Goal: Information Seeking & Learning: Learn about a topic

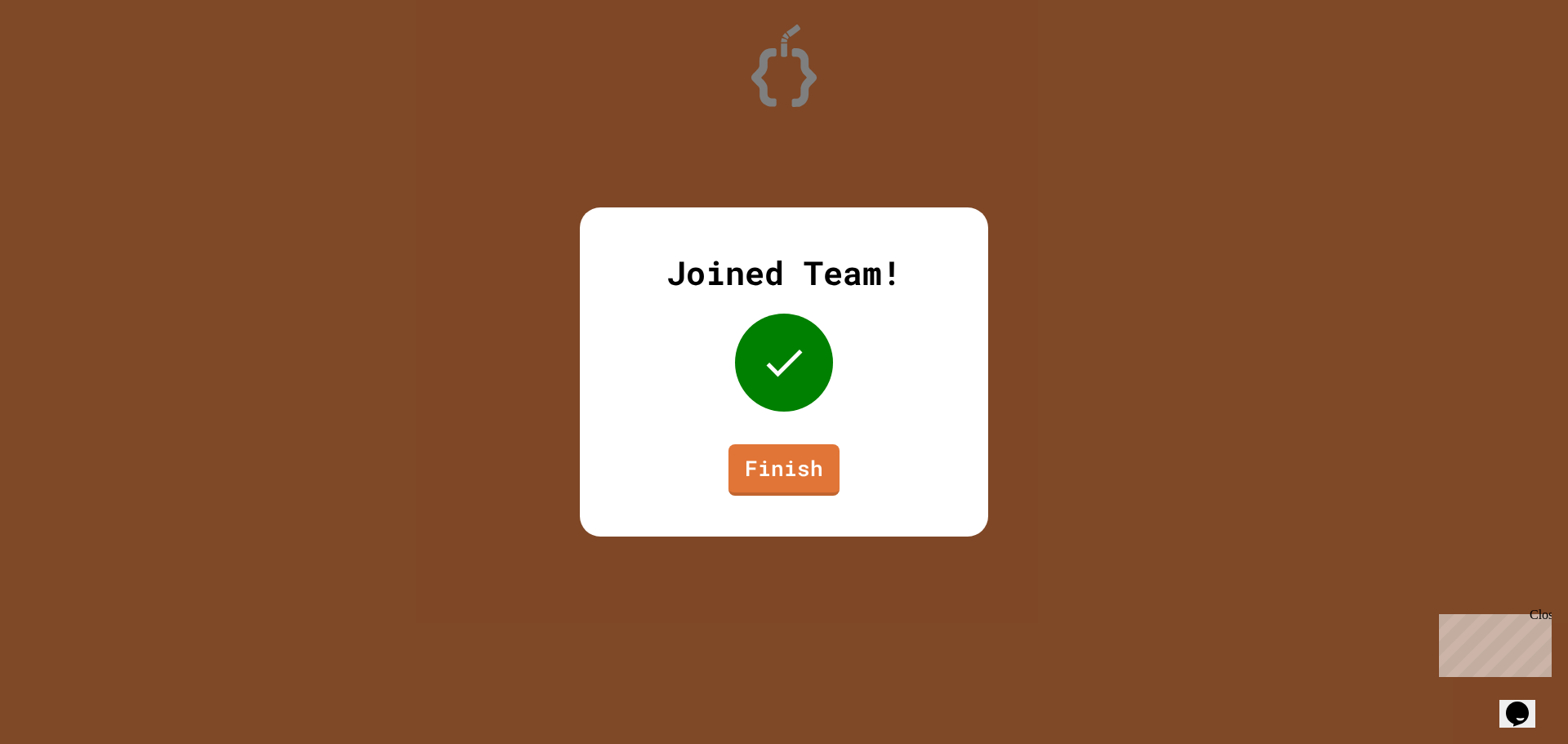
click at [847, 475] on div "Joined Team! Finish" at bounding box center [784, 372] width 408 height 329
click at [827, 474] on link "Finish" at bounding box center [784, 467] width 101 height 54
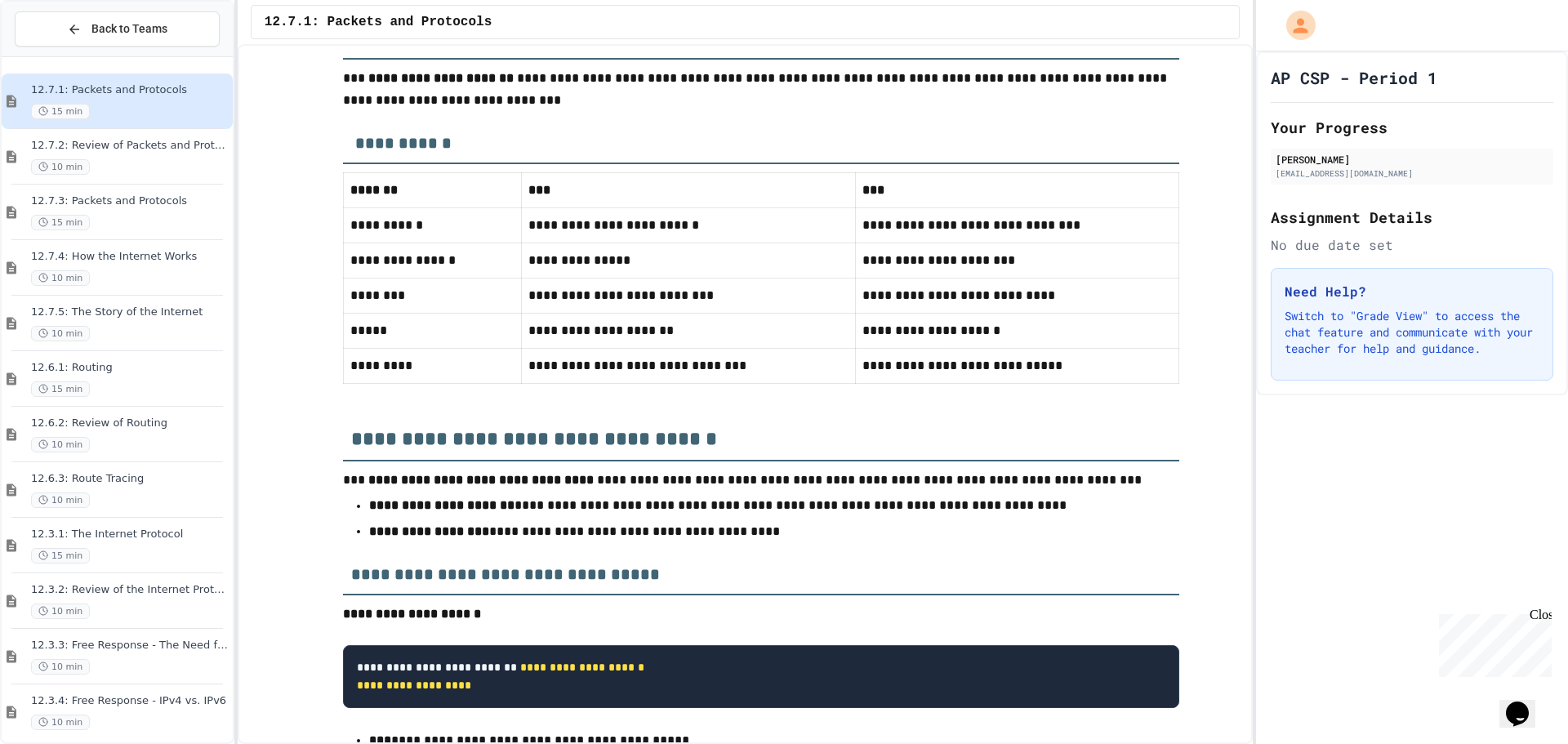
scroll to position [2741, 0]
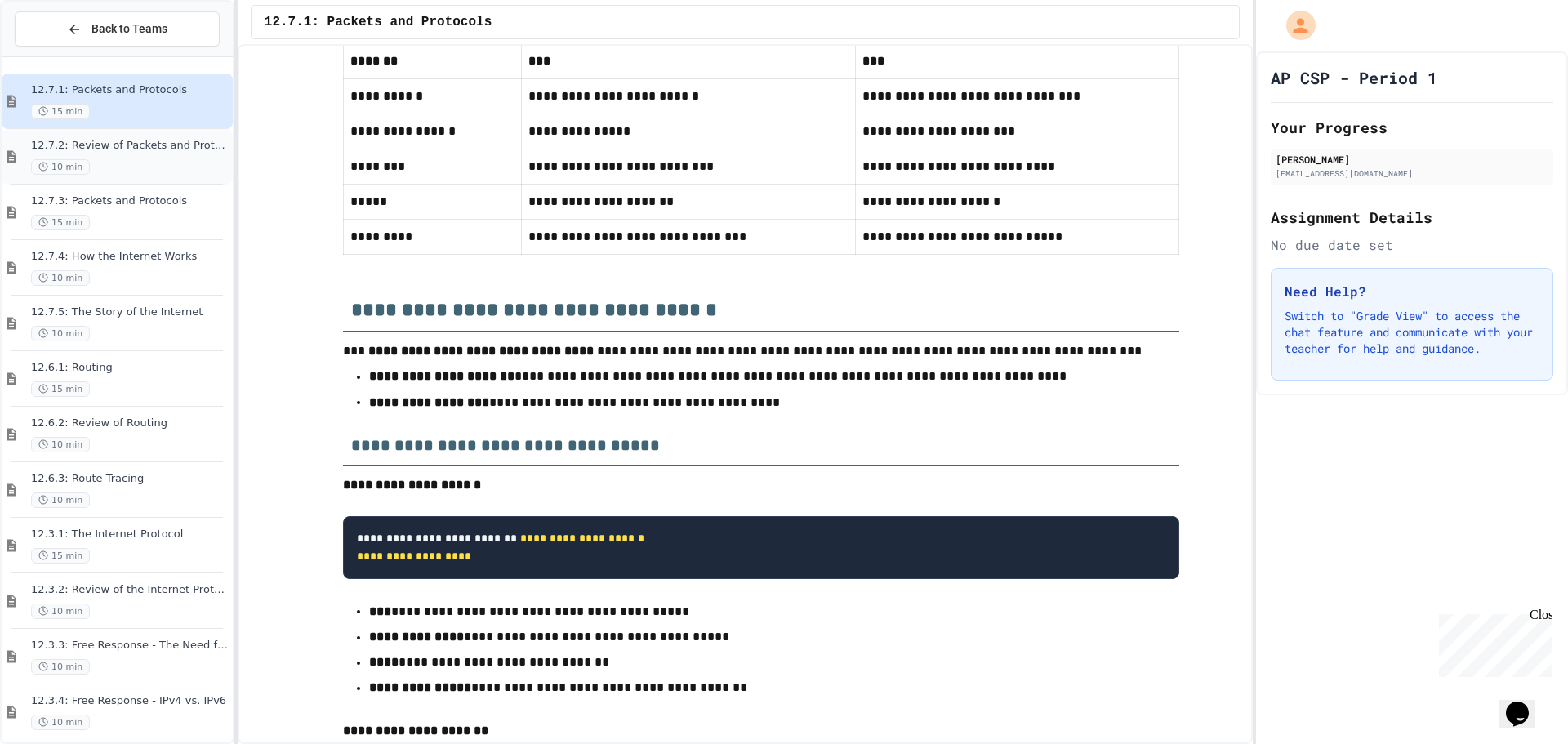
click at [136, 157] on div "12.7.2: Review of Packets and Protocols 10 min" at bounding box center [130, 157] width 198 height 36
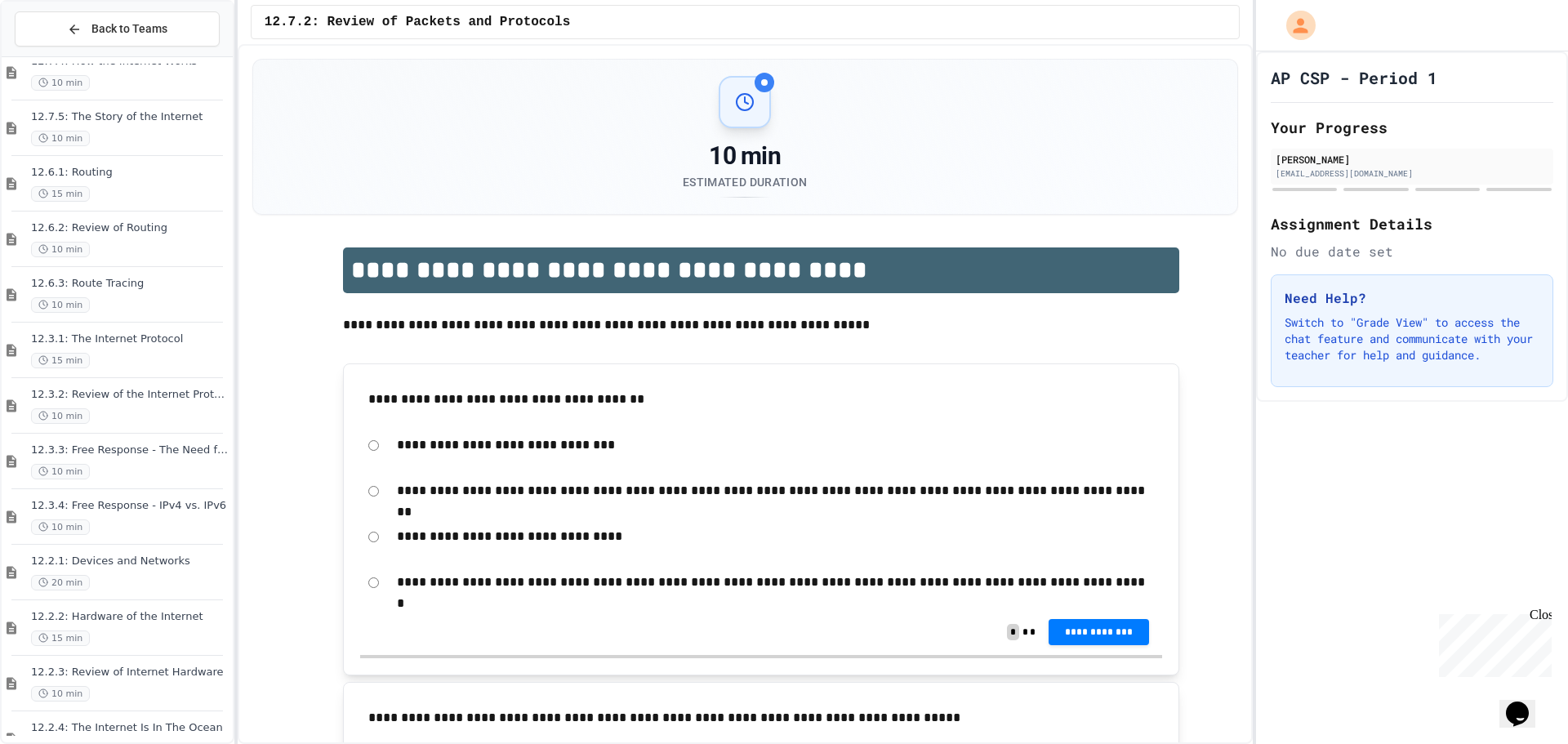
scroll to position [236, 0]
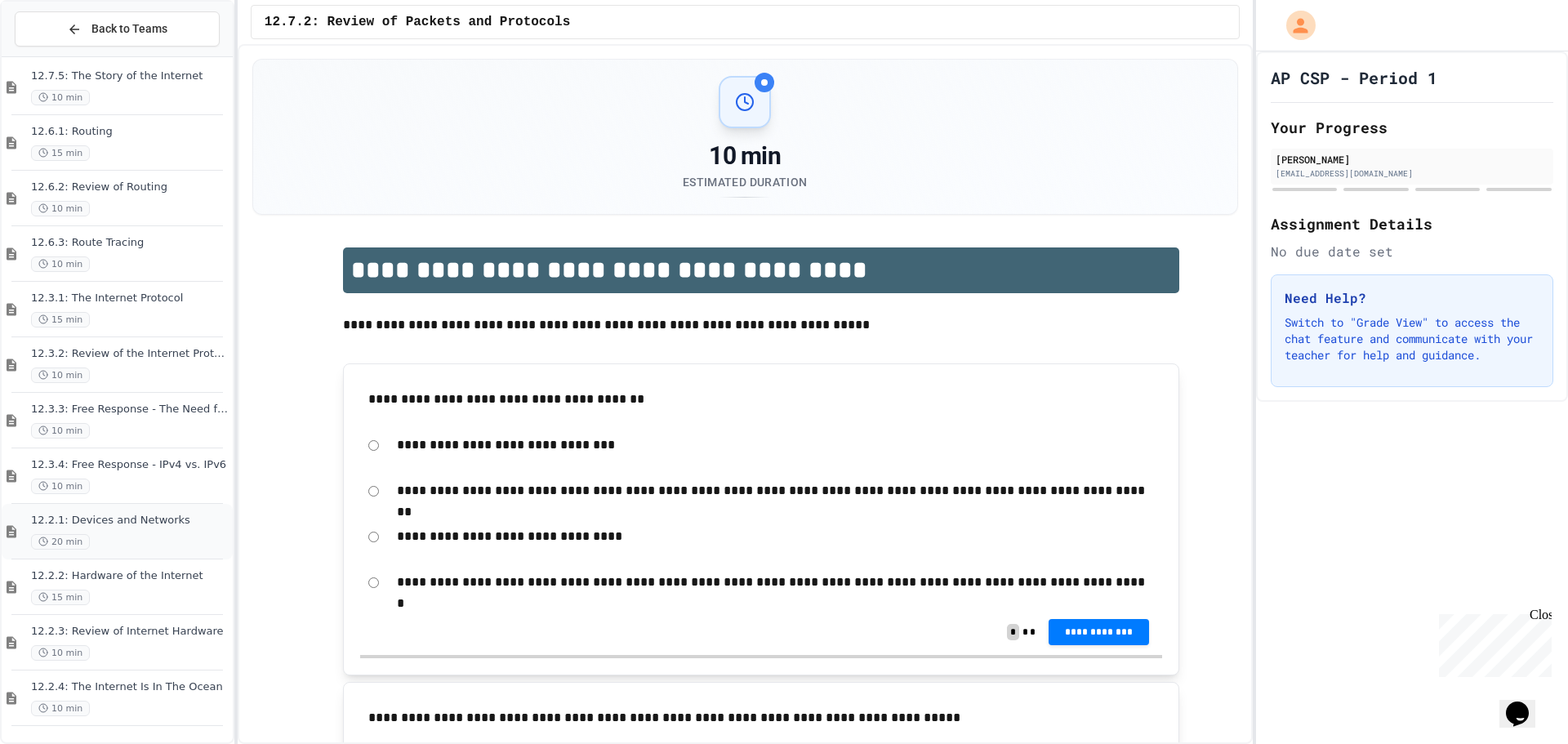
click at [107, 532] on div "12.2.1: Devices and Networks 20 min" at bounding box center [130, 532] width 198 height 36
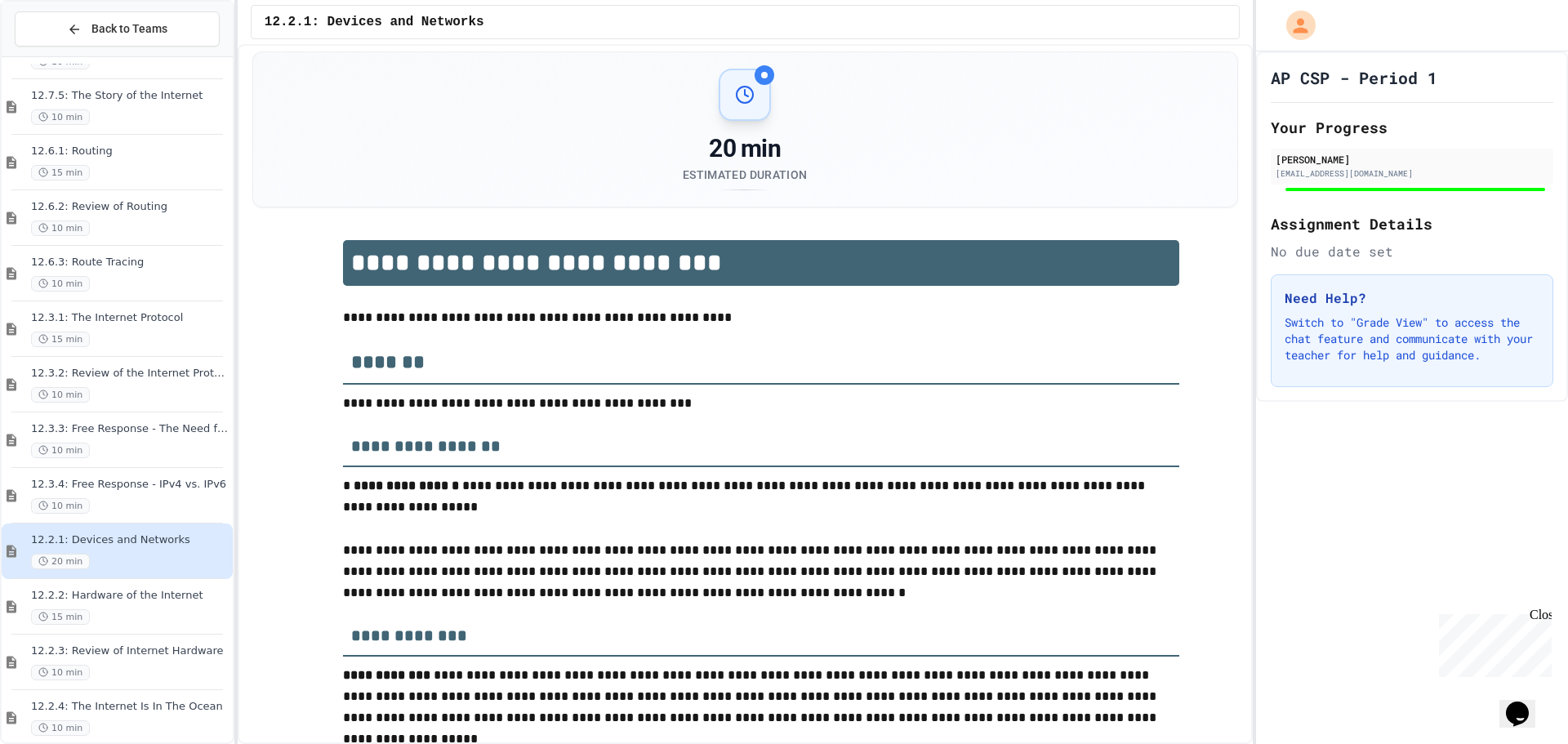
scroll to position [9, 0]
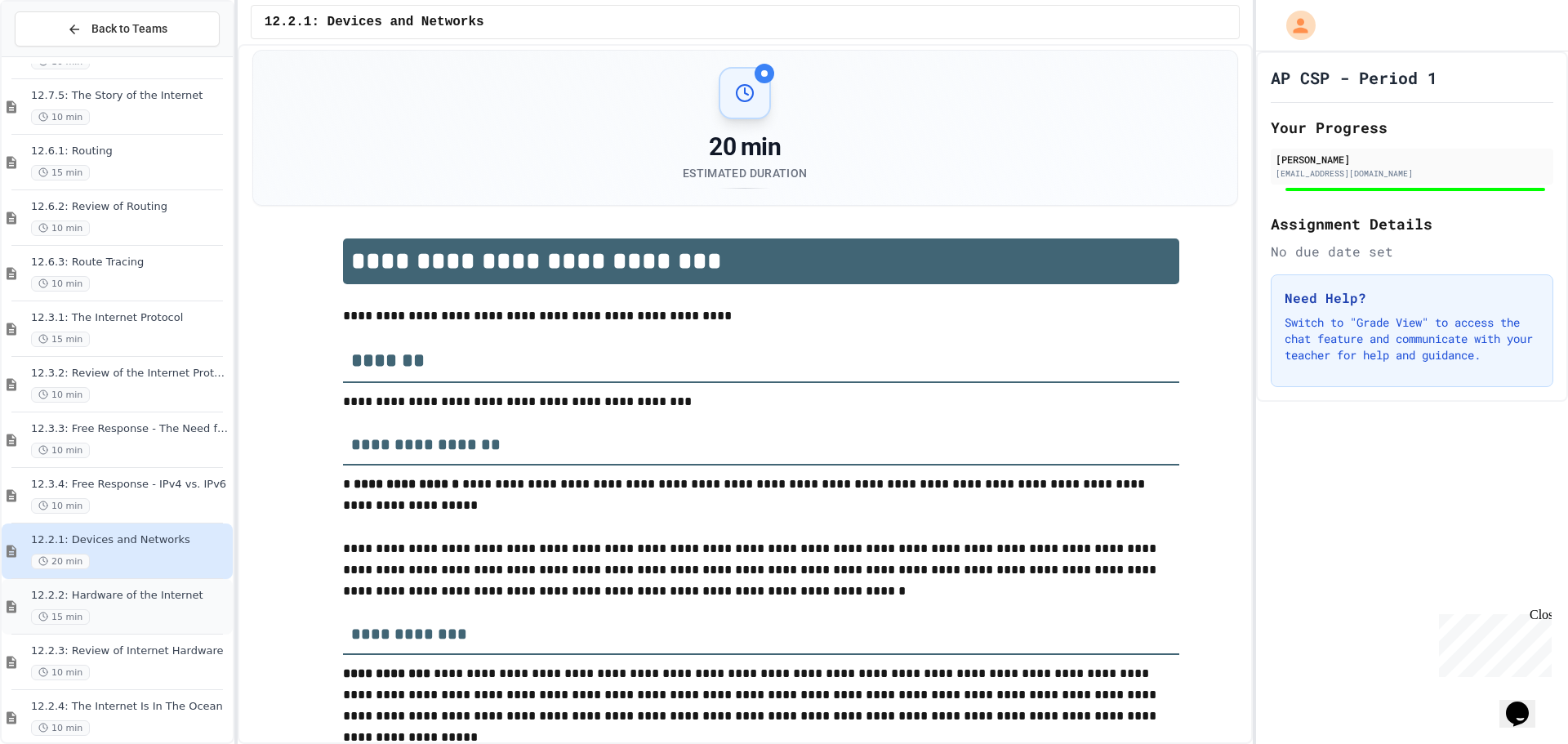
click at [133, 602] on span "12.2.2: Hardware of the Internet" at bounding box center [130, 596] width 198 height 14
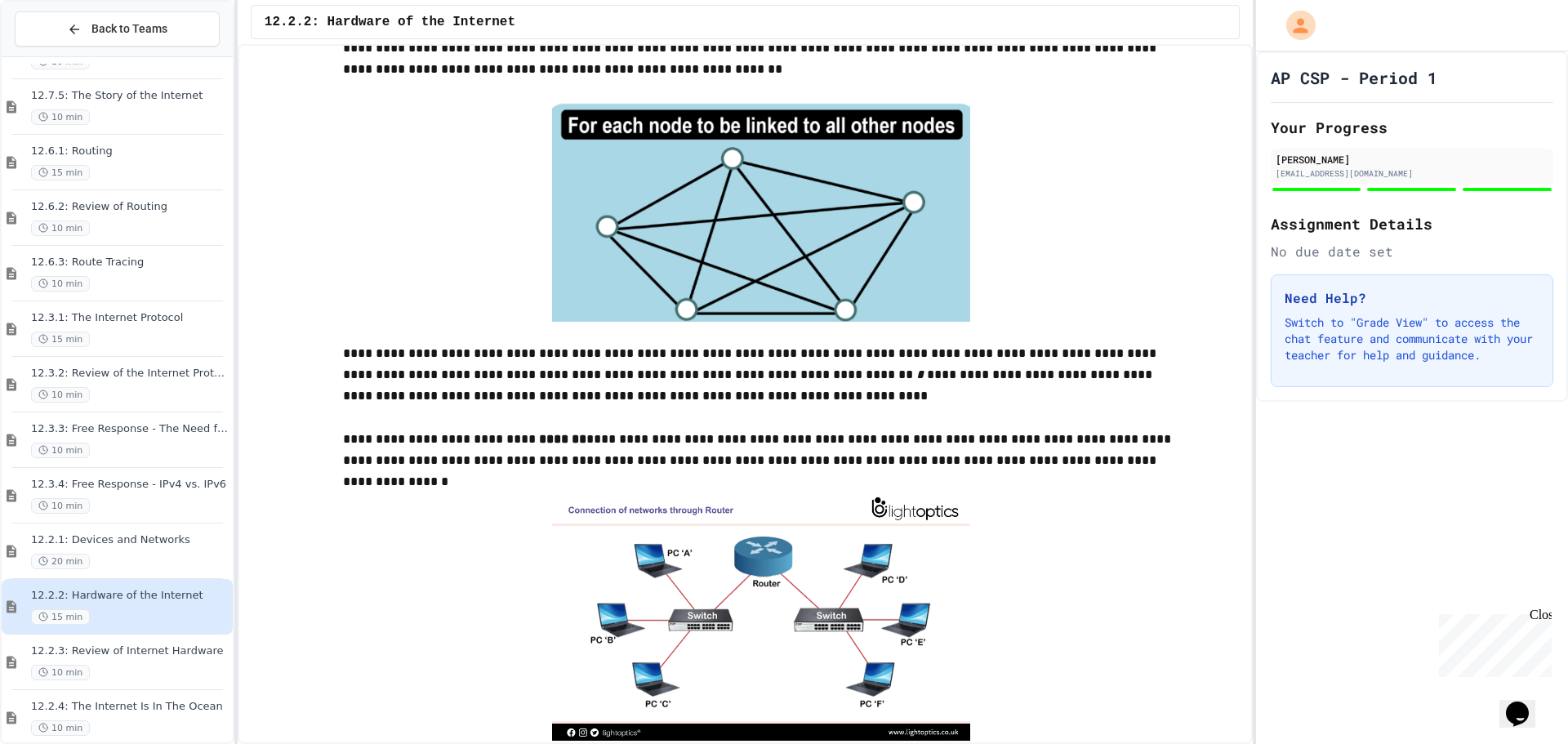
scroll to position [725, 0]
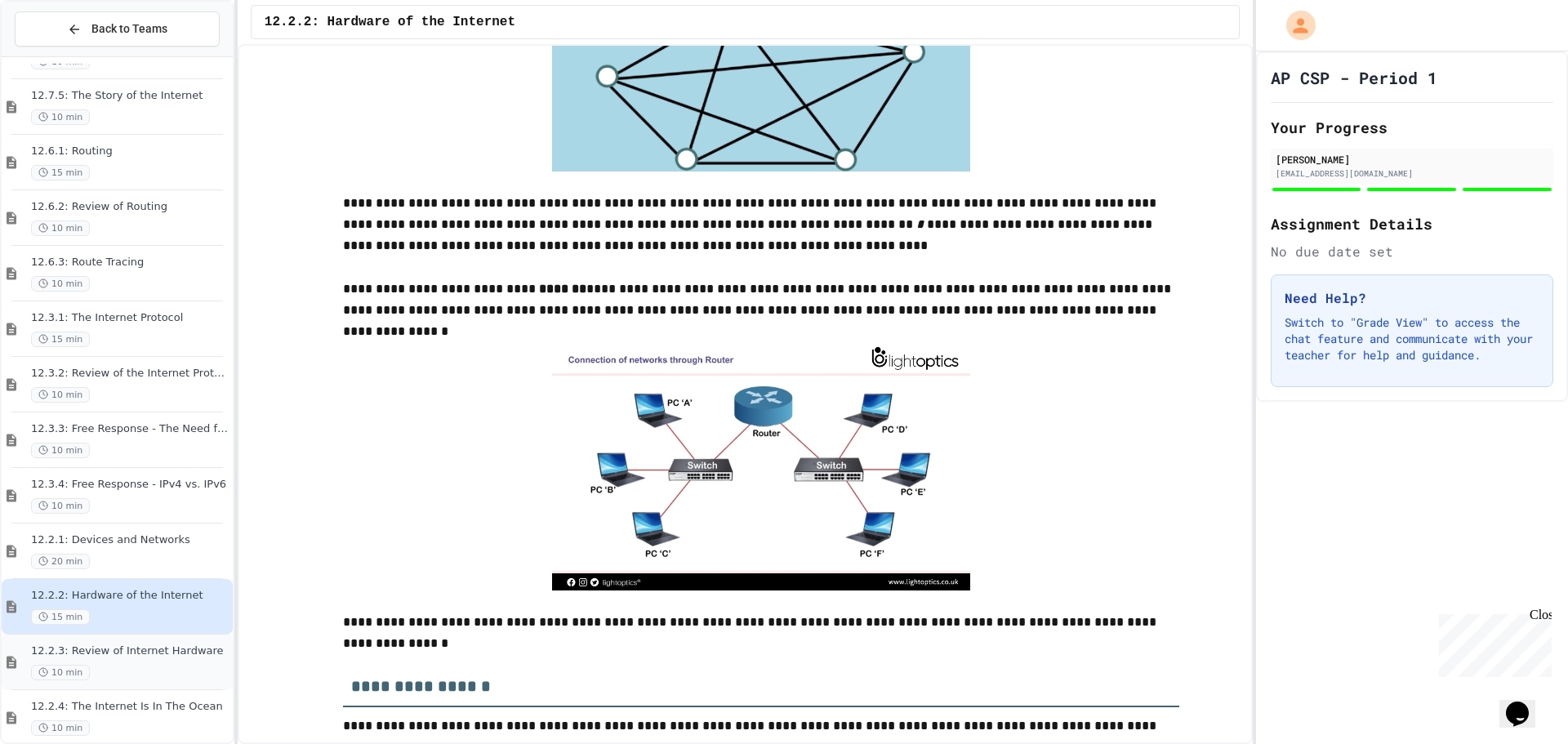
click at [199, 642] on div "12.2.3: Review of Internet Hardware 10 min" at bounding box center [117, 663] width 232 height 56
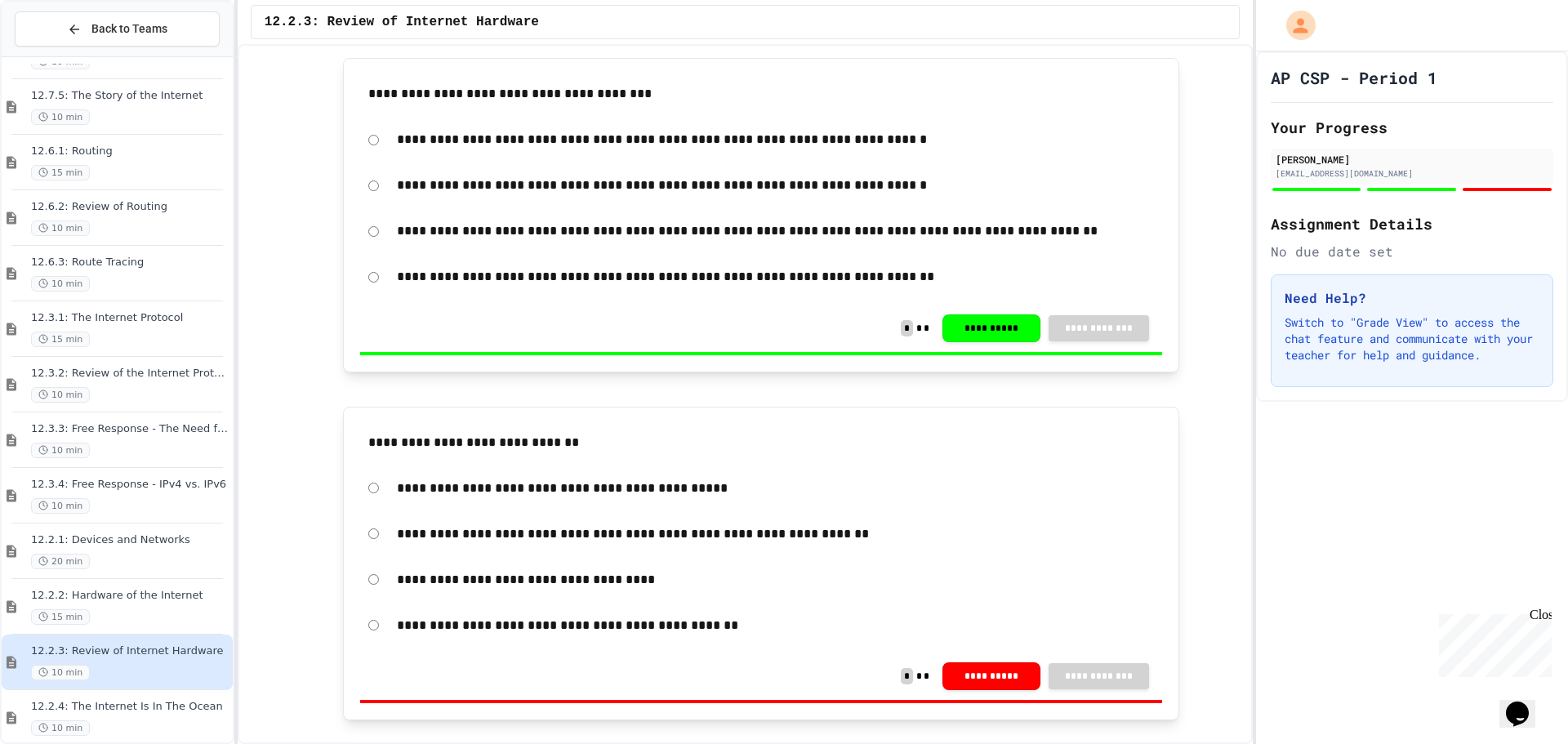
scroll to position [754, 0]
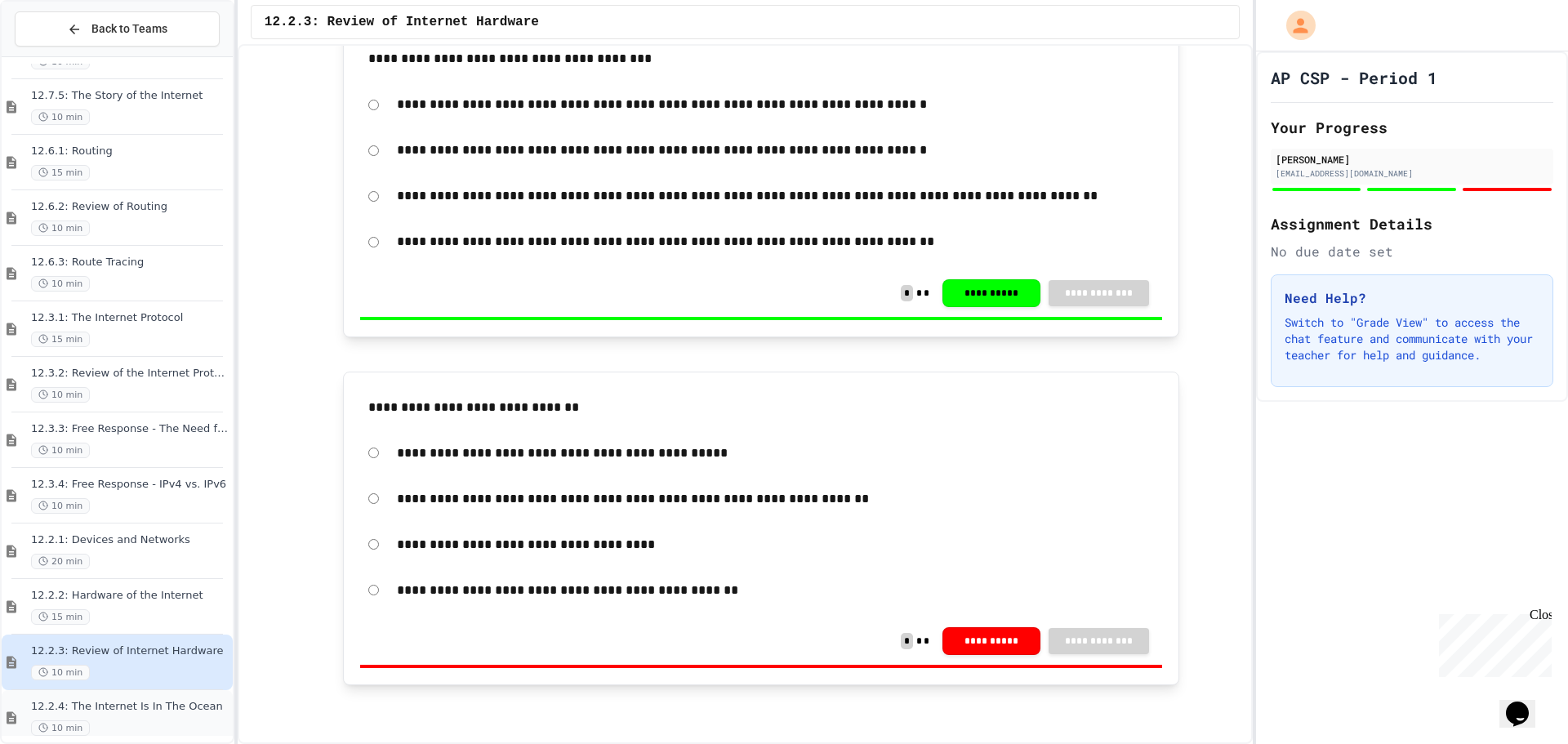
click at [146, 702] on span "12.2.4: The Internet Is In The Ocean" at bounding box center [130, 707] width 198 height 14
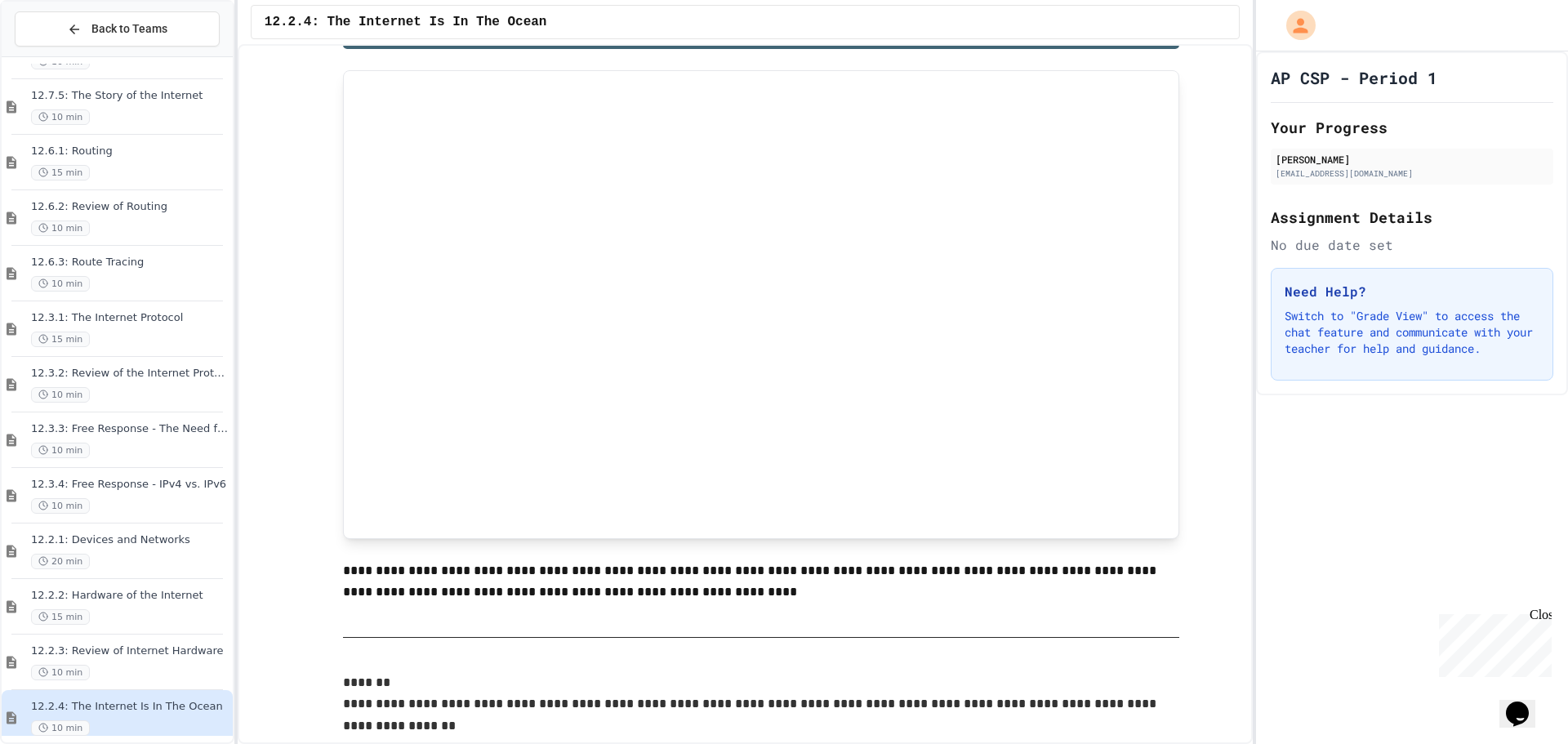
scroll to position [248, 0]
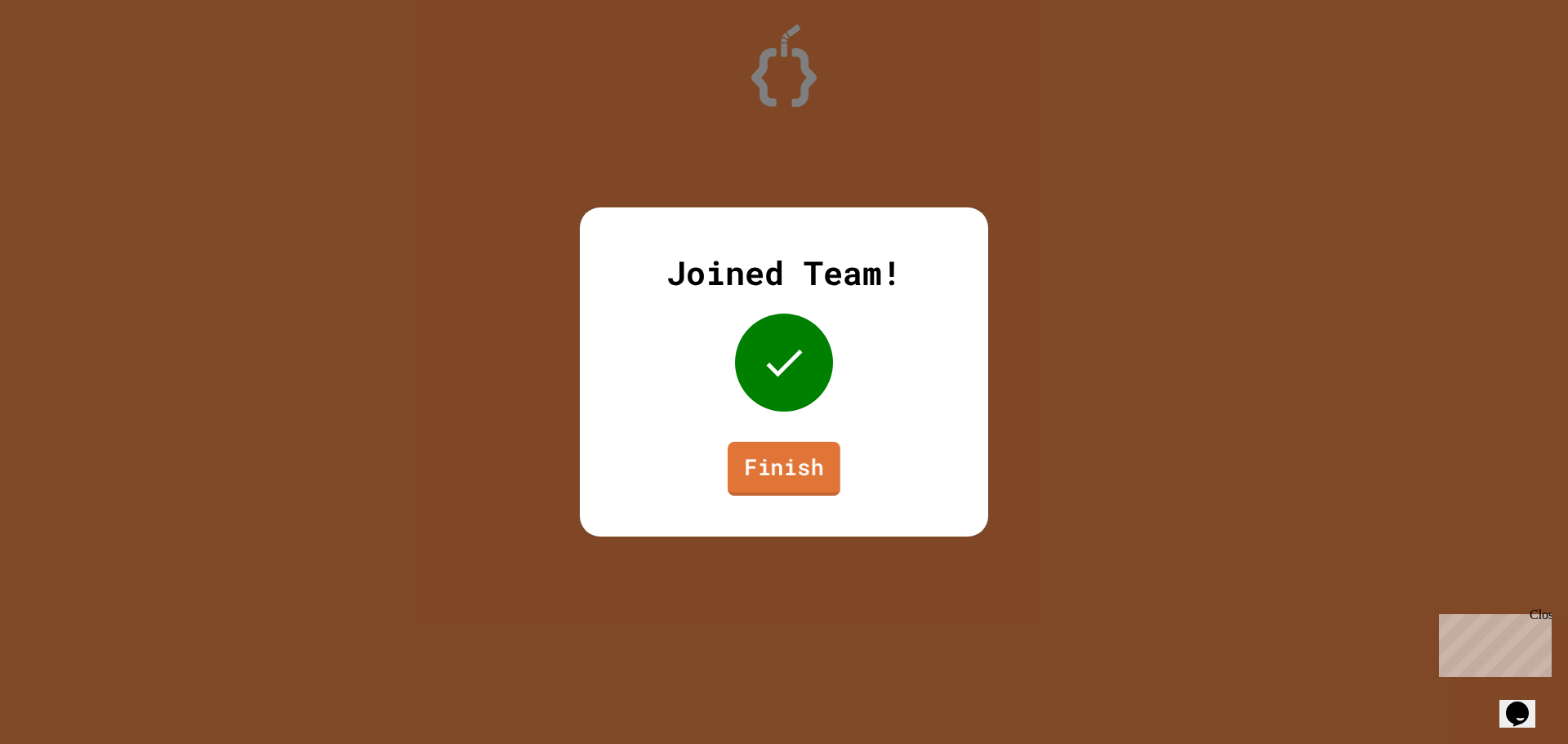
click at [779, 455] on link "Finish" at bounding box center [784, 469] width 112 height 54
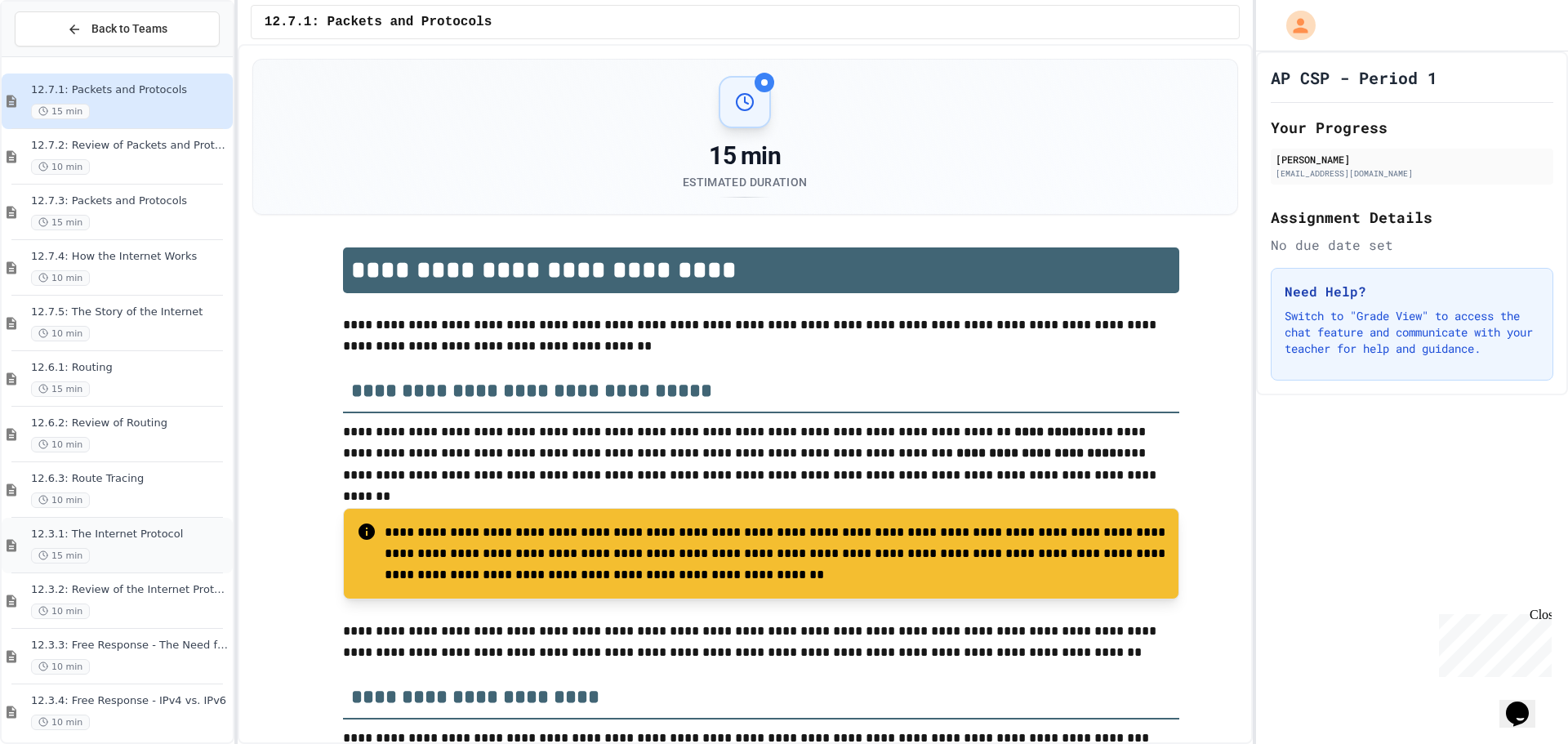
click at [180, 537] on span "12.3.1: The Internet Protocol" at bounding box center [130, 534] width 198 height 14
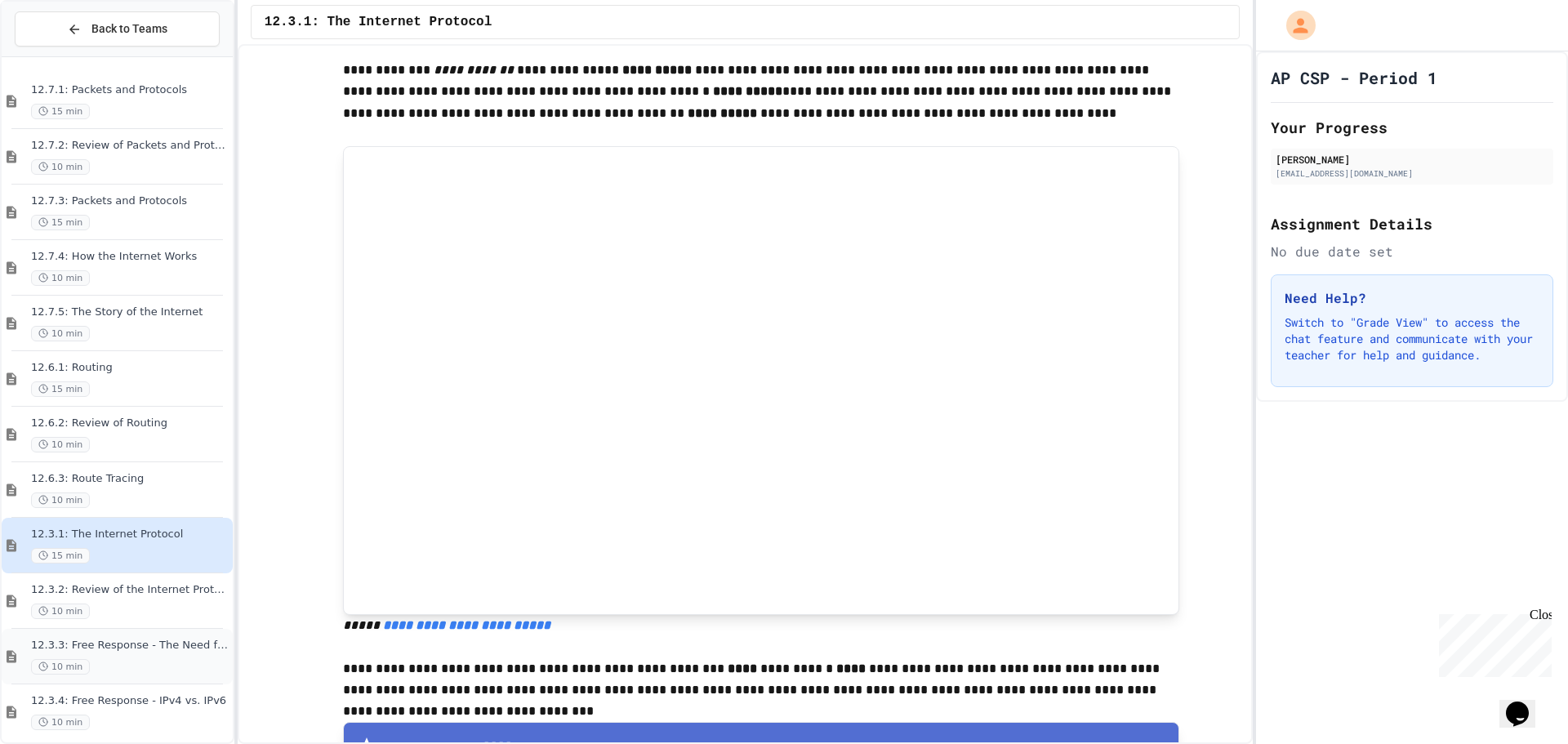
scroll to position [578, 0]
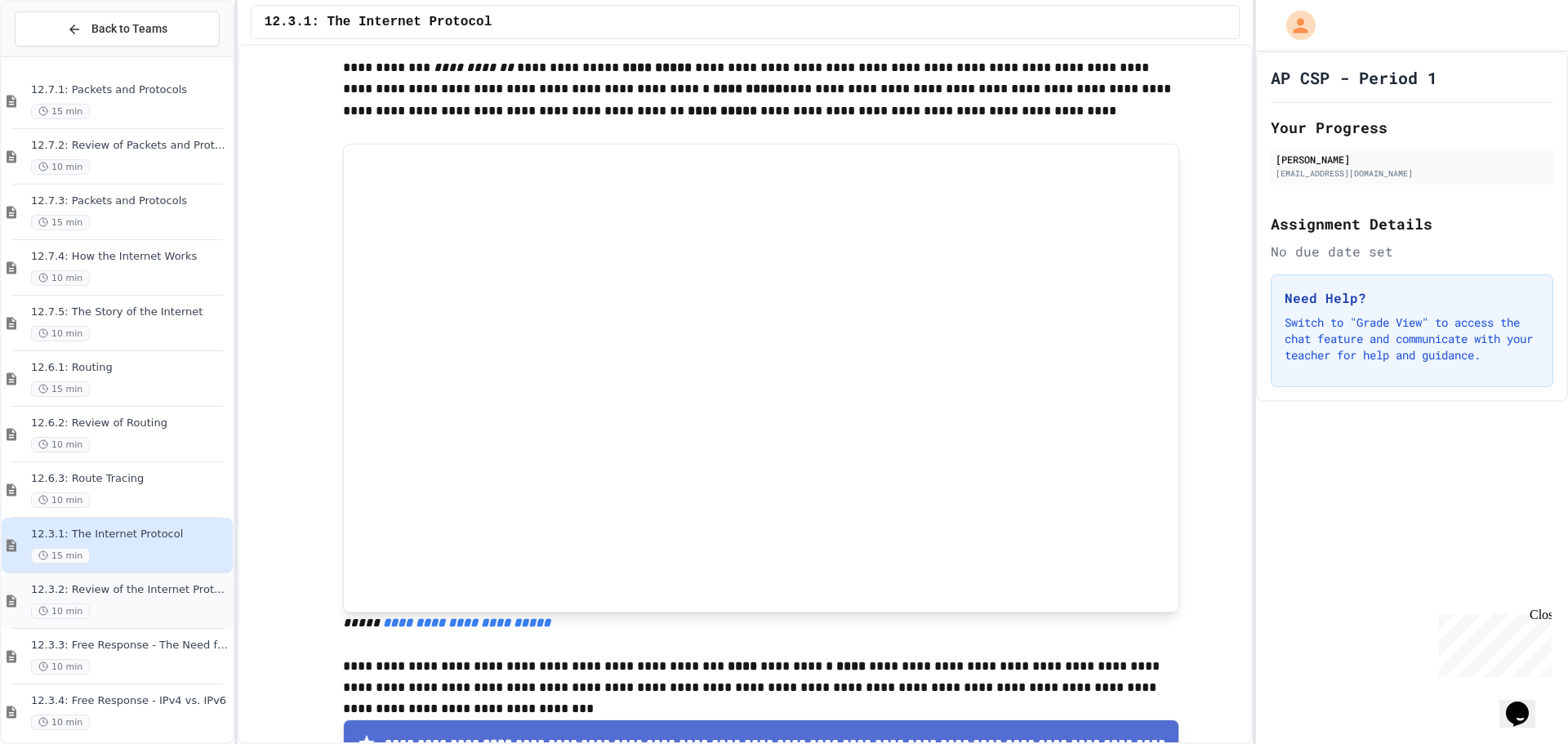
click at [121, 595] on span "12.3.2: Review of the Internet Protocol" at bounding box center [130, 590] width 198 height 14
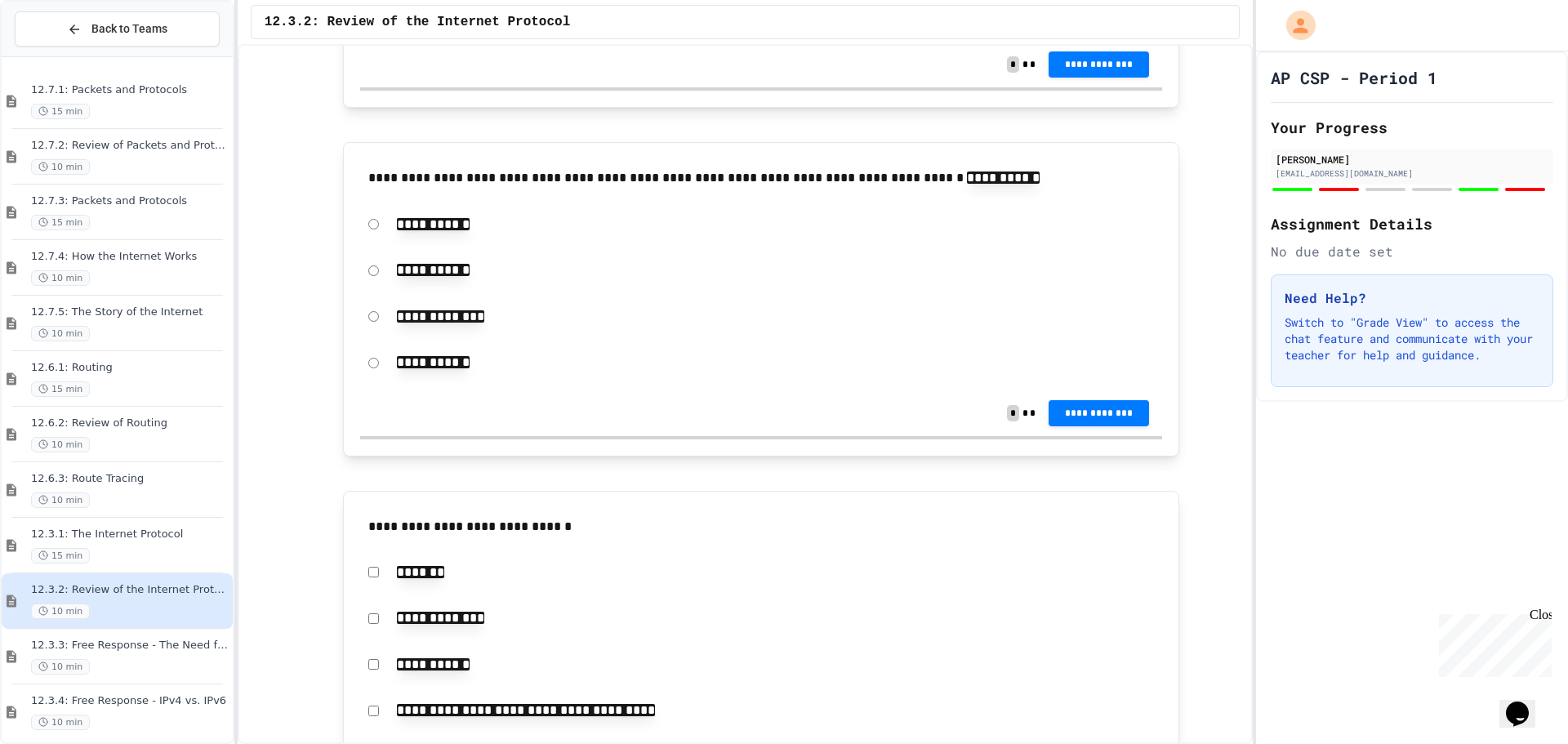
scroll to position [1265, 0]
click at [103, 553] on div "15 min" at bounding box center [130, 556] width 198 height 15
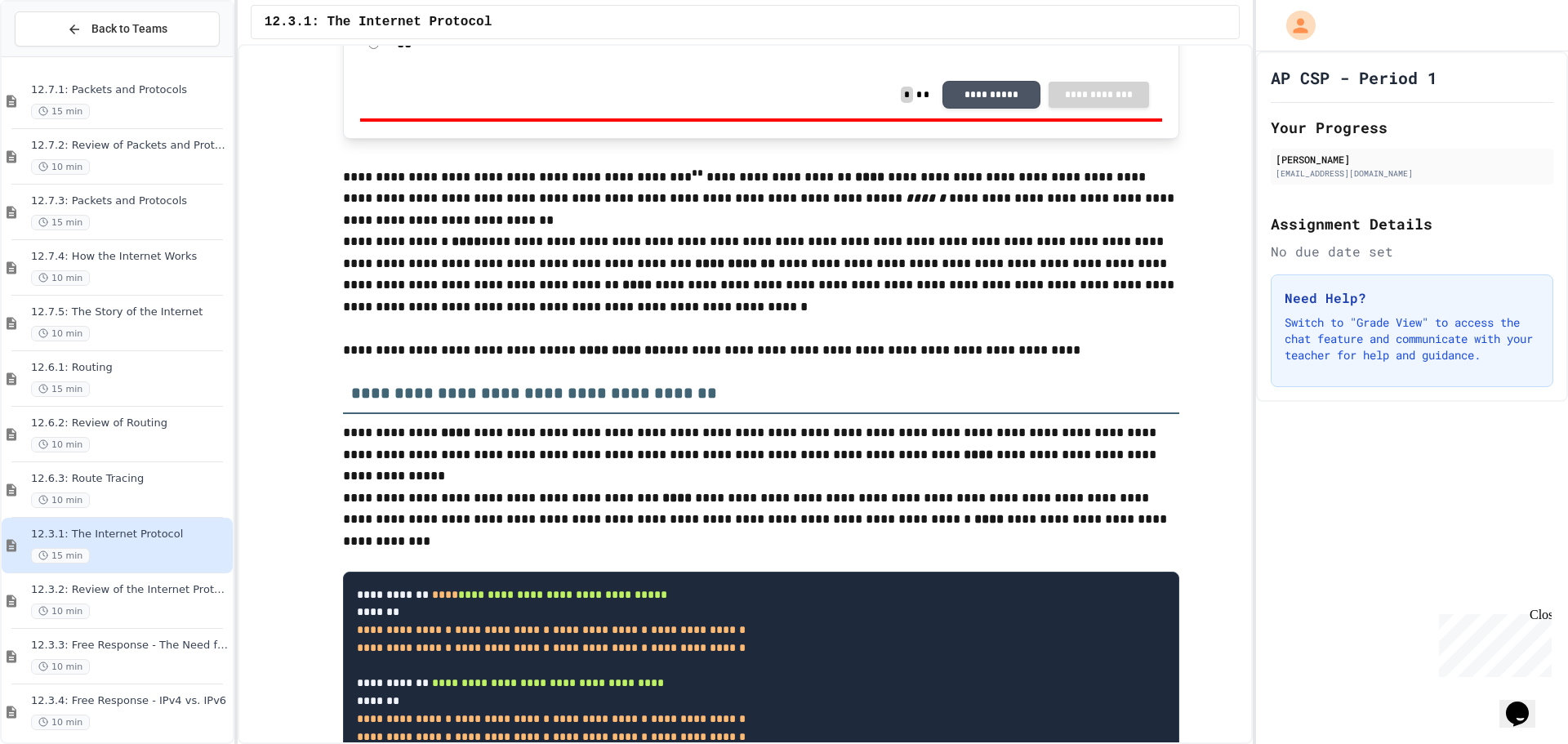
scroll to position [4098, 0]
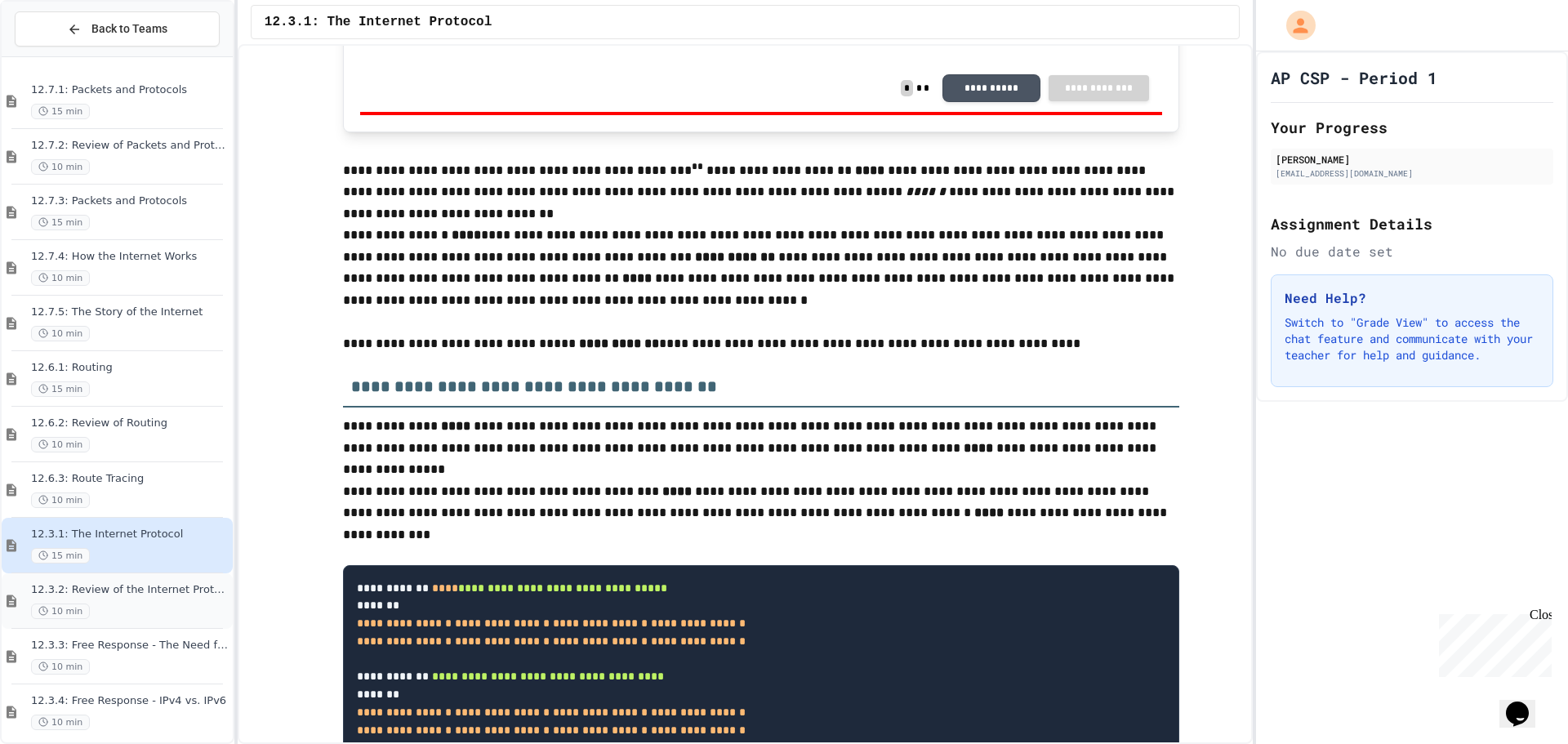
click at [172, 586] on span "12.3.2: Review of the Internet Protocol" at bounding box center [130, 590] width 198 height 14
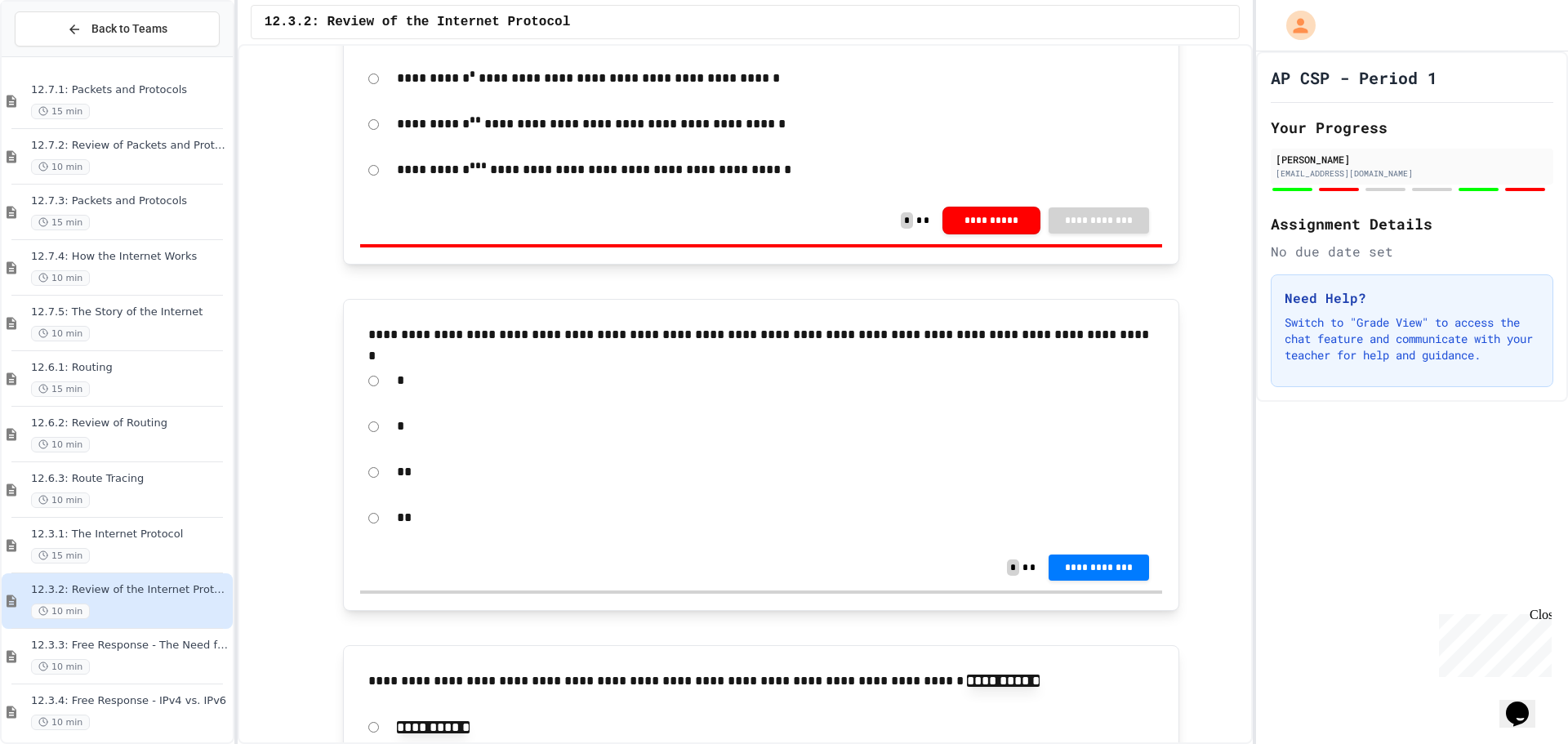
scroll to position [787, 0]
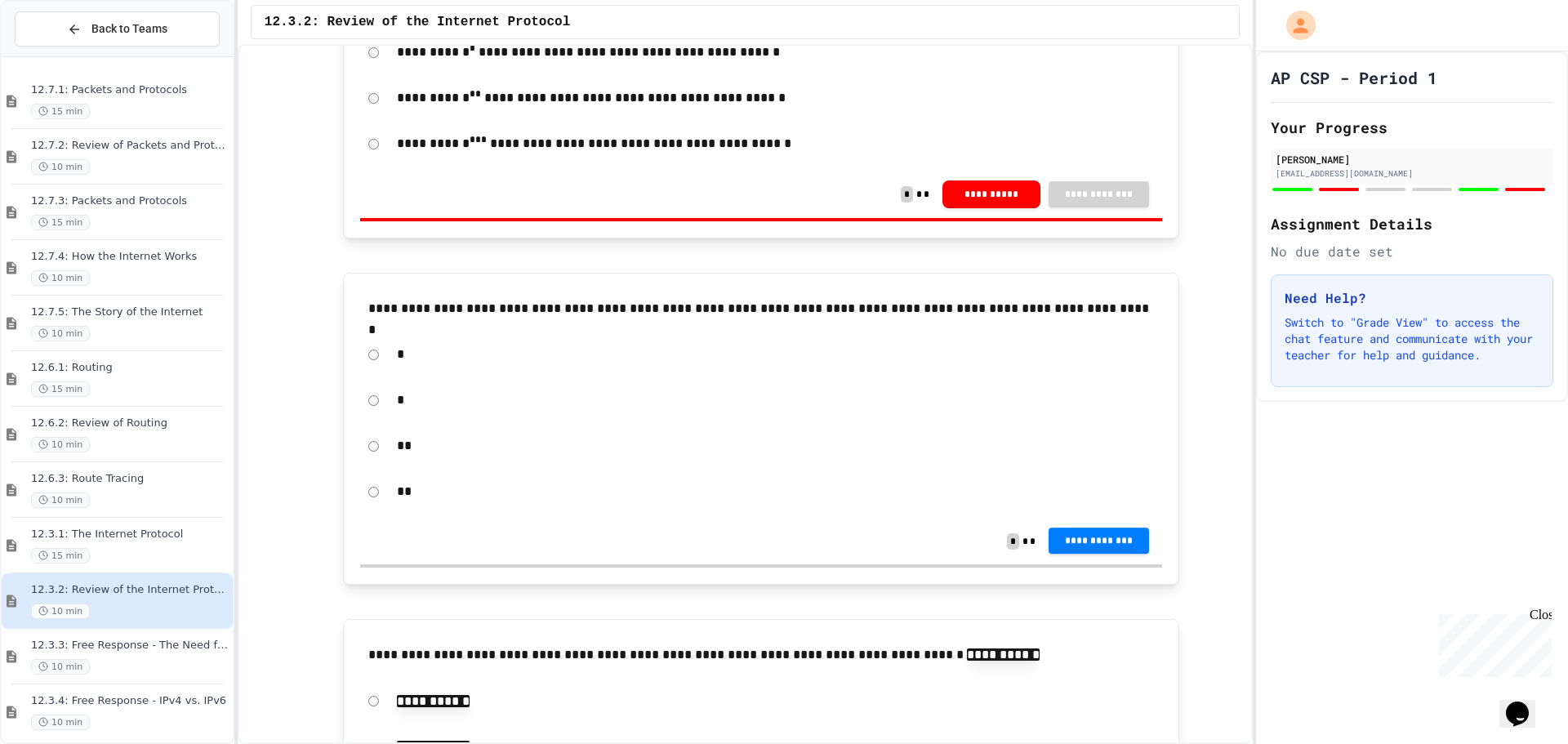
click at [1085, 529] on button "**********" at bounding box center [1099, 541] width 100 height 26
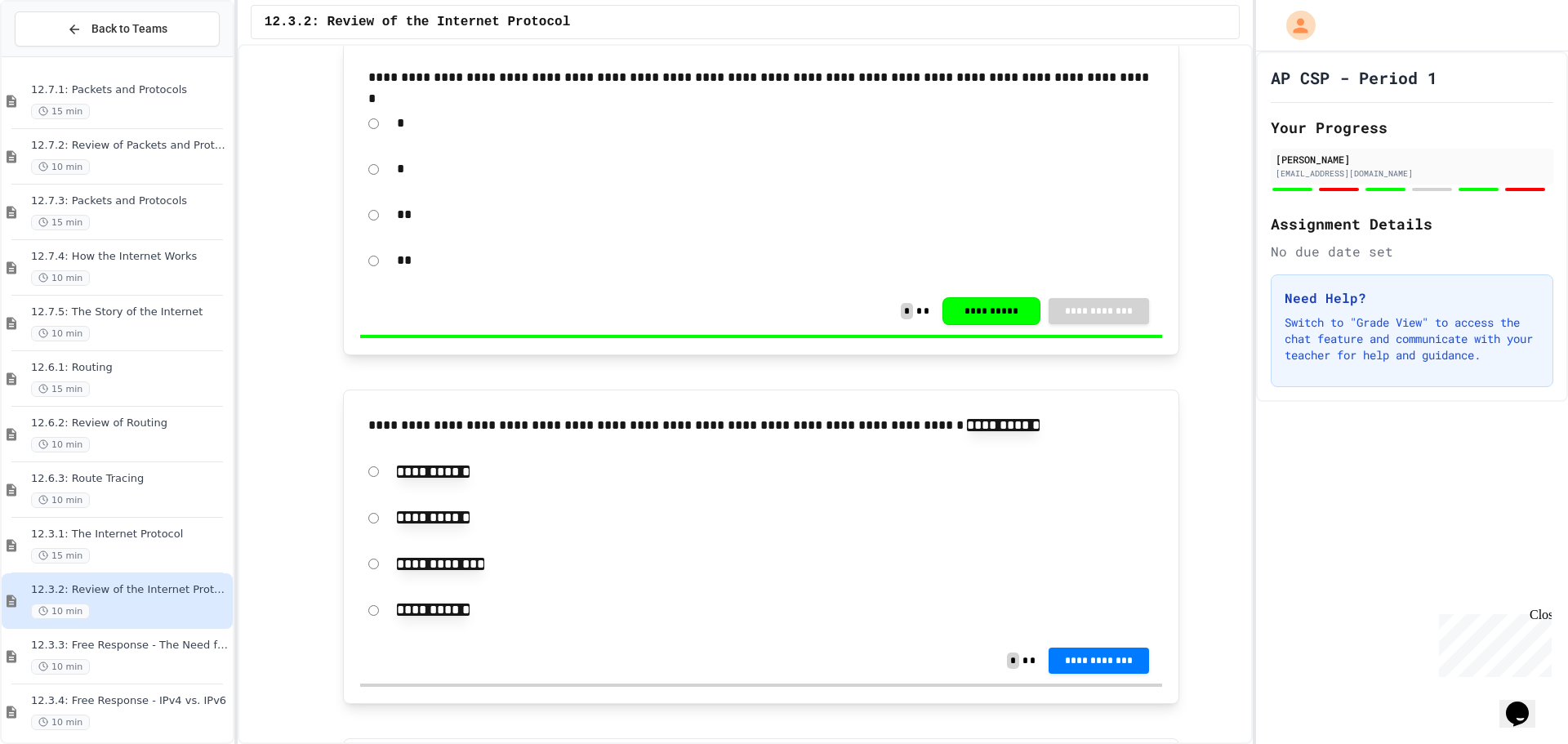
scroll to position [1045, 0]
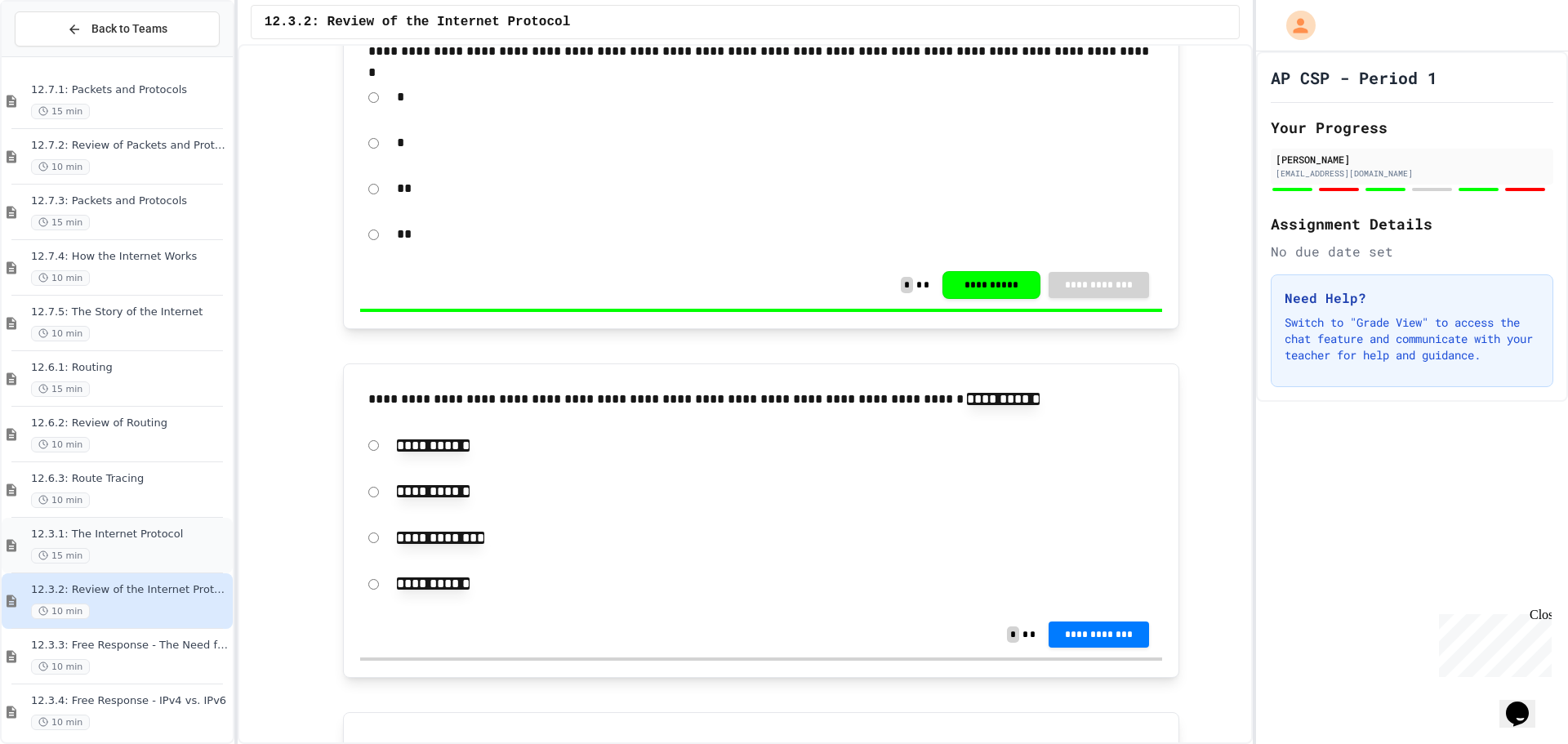
click at [132, 539] on span "12.3.1: The Internet Protocol" at bounding box center [130, 534] width 198 height 14
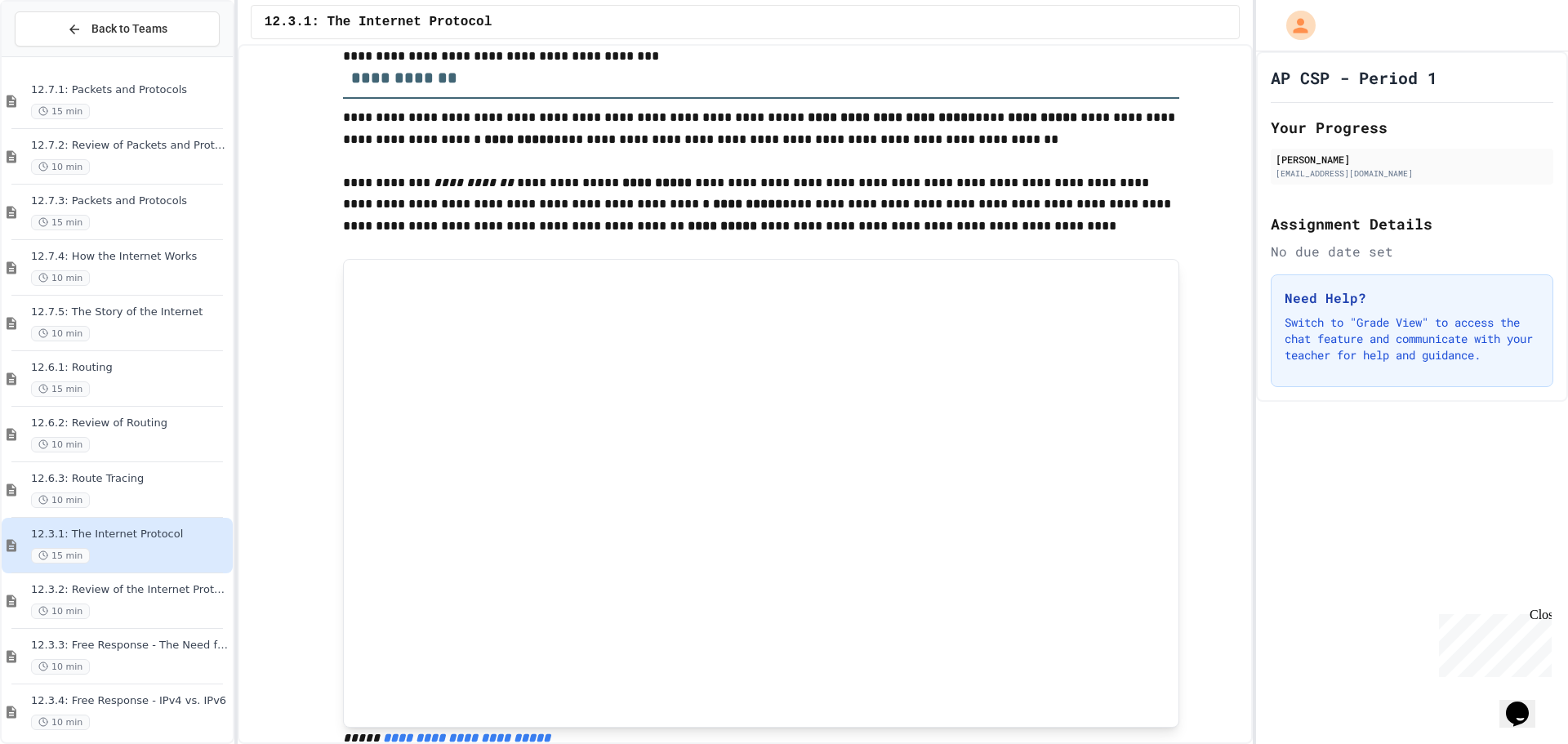
scroll to position [466, 0]
